Goal: Transaction & Acquisition: Download file/media

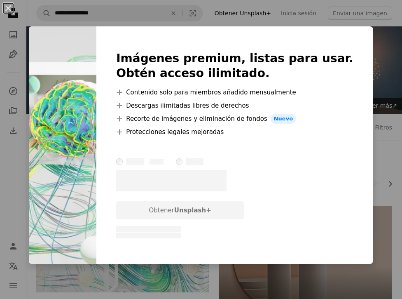
scroll to position [468, 0]
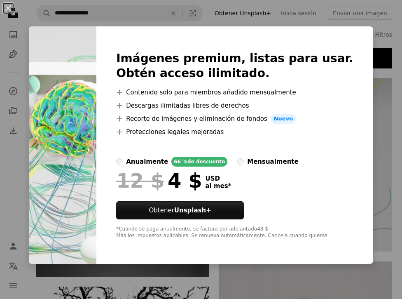
click at [387, 96] on div "An X shape Imágenes premium, listas para usar. Obtén acceso ilimitado. A plus s…" at bounding box center [201, 149] width 402 height 299
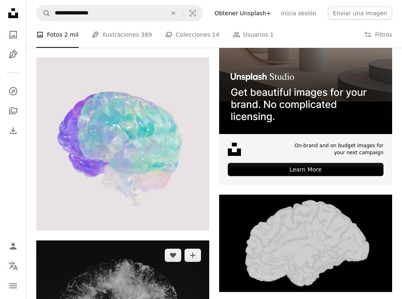
scroll to position [243, 0]
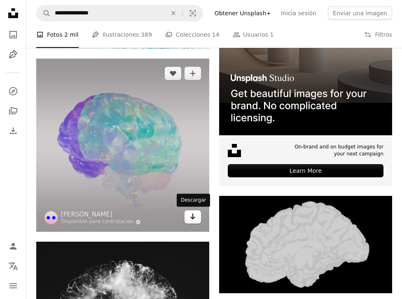
click at [190, 217] on icon "Arrow pointing down" at bounding box center [192, 216] width 7 height 10
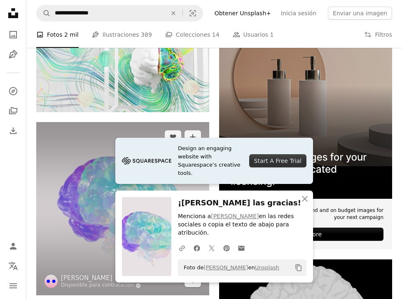
scroll to position [181, 0]
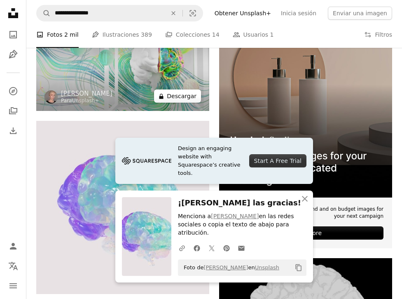
click at [191, 93] on button "A lock Descargar" at bounding box center [177, 95] width 47 height 13
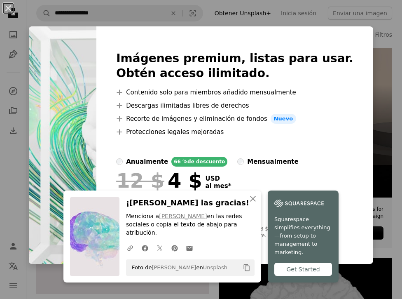
click at [388, 95] on div "An X shape Imágenes premium, listas para usar. Obtén acceso ilimitado. A plus s…" at bounding box center [201, 149] width 402 height 299
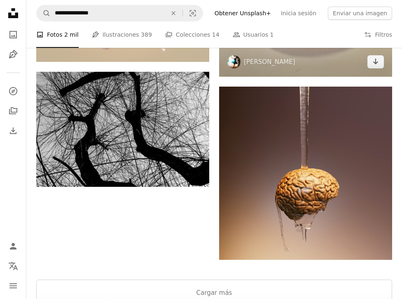
scroll to position [1884, 0]
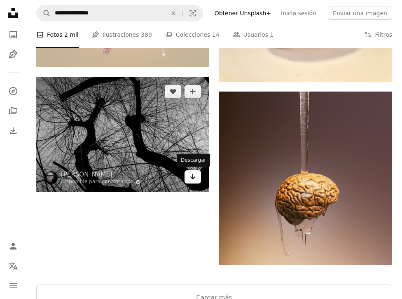
click at [189, 179] on icon "Arrow pointing down" at bounding box center [192, 176] width 7 height 10
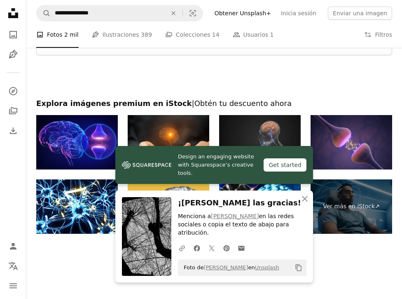
scroll to position [2139, 0]
